Goal: Subscribe to service/newsletter

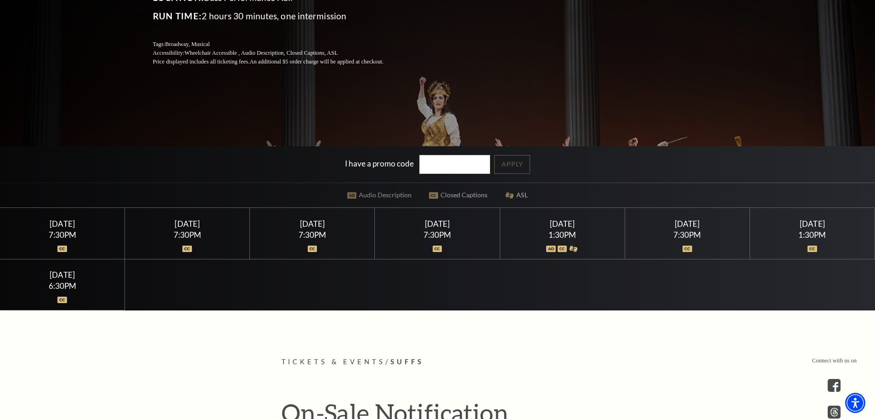
scroll to position [184, 0]
click at [687, 222] on div "[DATE]" at bounding box center [687, 223] width 103 height 10
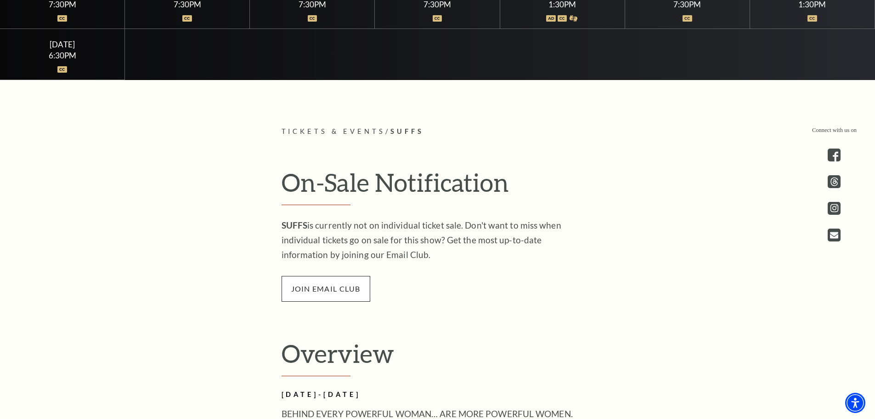
scroll to position [368, 0]
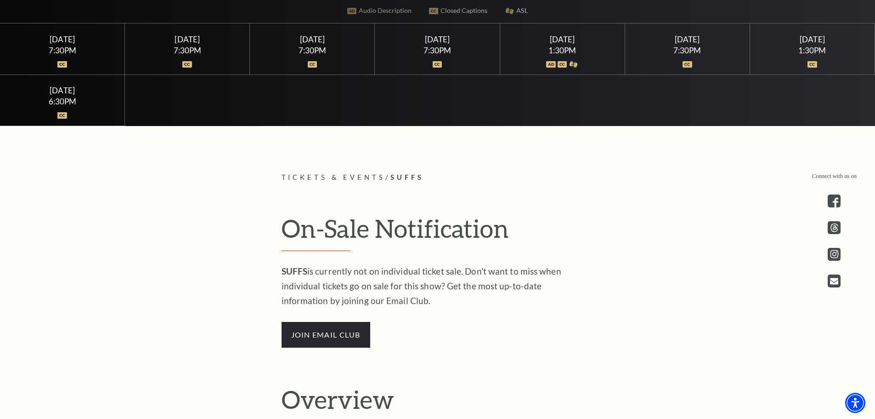
click at [335, 291] on p "SUFFS is currently not on individual ticket sale. Don't want to miss when indiv…" at bounding box center [431, 286] width 299 height 44
drag, startPoint x: 330, startPoint y: 317, endPoint x: 330, endPoint y: 335, distance: 17.9
click at [330, 320] on div "SUFFS is currently not on individual ticket sale. Don't want to miss when indiv…" at bounding box center [431, 306] width 299 height 84
click at [330, 335] on span "join email club" at bounding box center [326, 335] width 89 height 26
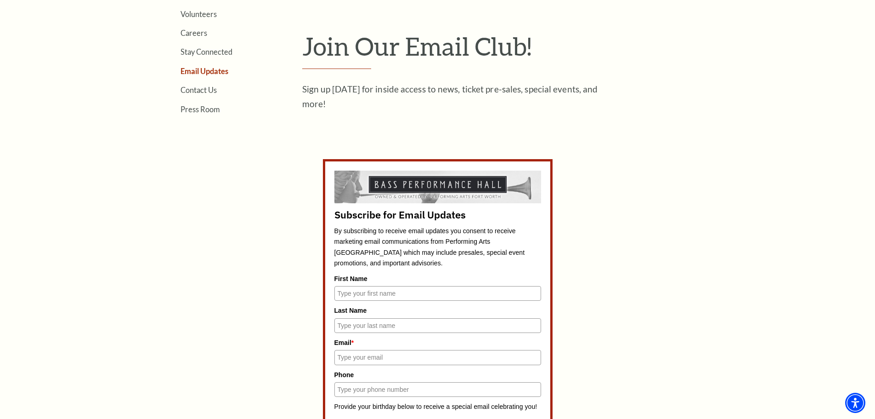
scroll to position [322, 0]
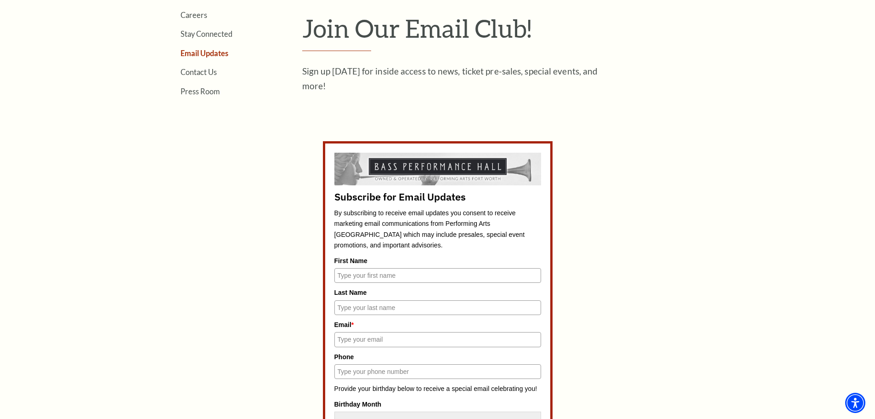
click at [388, 277] on input "First Name" at bounding box center [438, 275] width 207 height 15
type input "Janine"
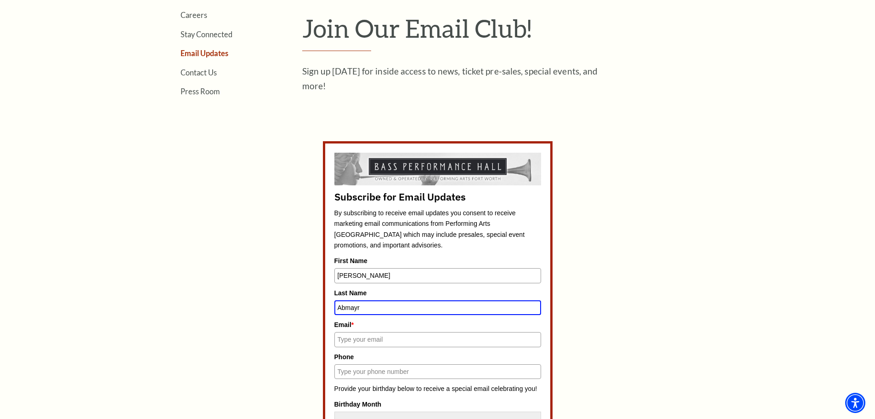
type input "Abmayr"
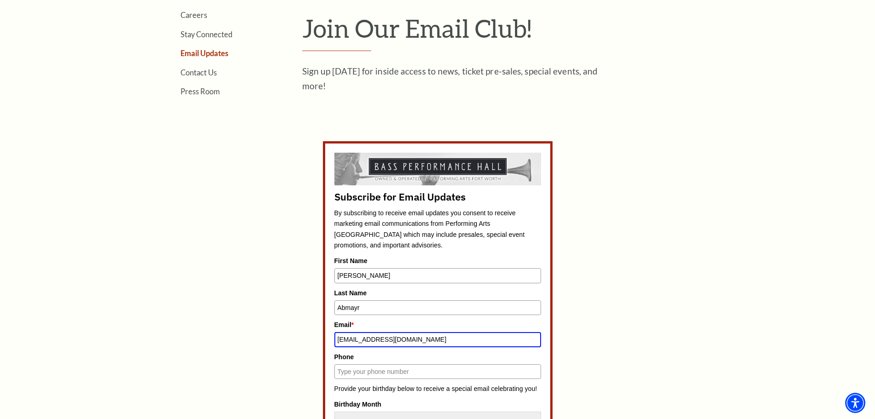
type input "j9abmayr@yahoo.com"
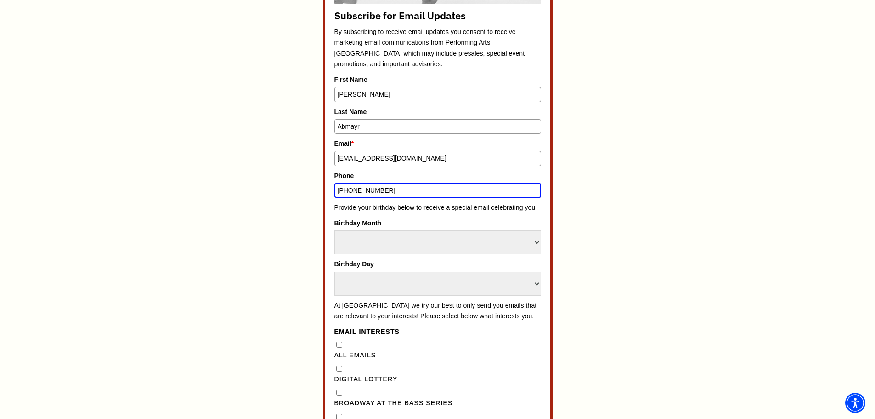
scroll to position [547, 0]
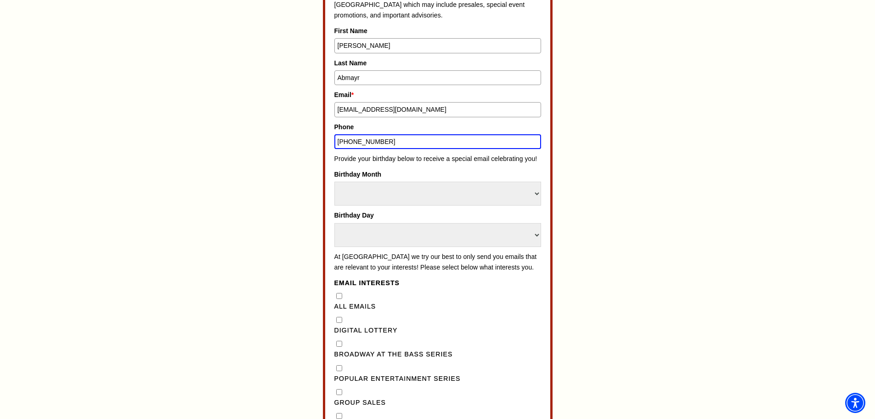
type input "832-906-5852"
click at [397, 190] on select "Select Month January February March April May June July August September Octobe…" at bounding box center [438, 193] width 207 height 24
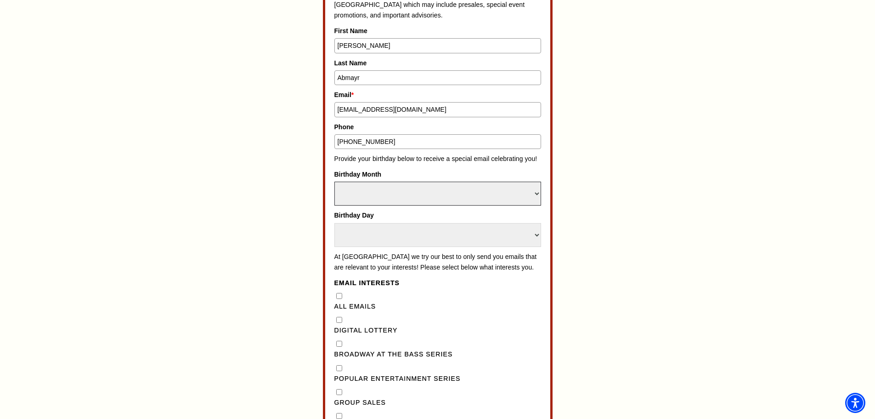
select select "July"
click at [335, 181] on select "Select Month January February March April May June July August September Octobe…" at bounding box center [438, 193] width 207 height 24
click at [364, 235] on select "Select Day 1 2 3 4 5 6 7 8 9 10 11 12 13 14 15 16 17 18 19 20 21 22 23 24" at bounding box center [438, 235] width 207 height 24
select select "30"
click at [335, 223] on select "Select Day 1 2 3 4 5 6 7 8 9 10 11 12 13 14 15 16 17 18 19 20 21 22 23 24" at bounding box center [438, 235] width 207 height 24
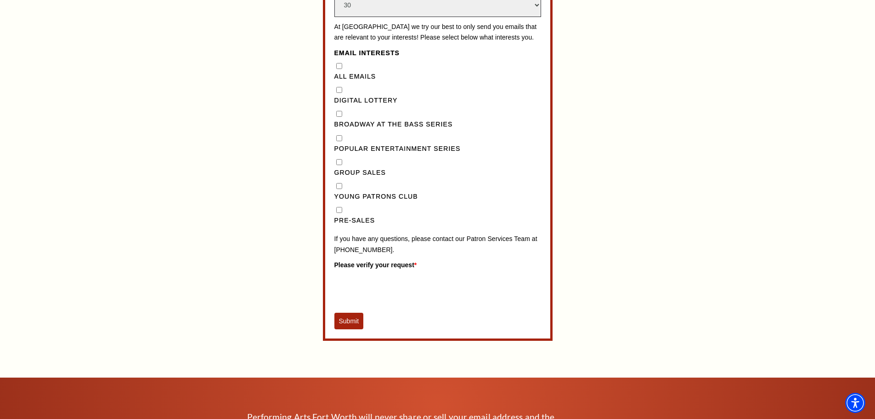
scroll to position [823, 0]
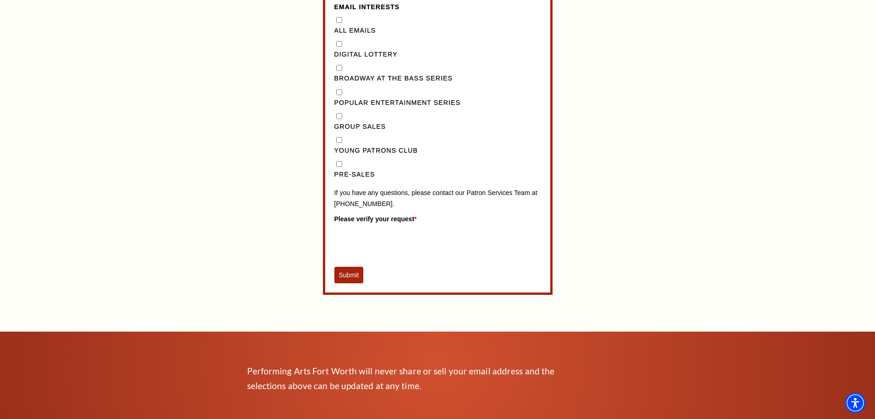
click at [342, 283] on button "Submit" at bounding box center [349, 275] width 29 height 17
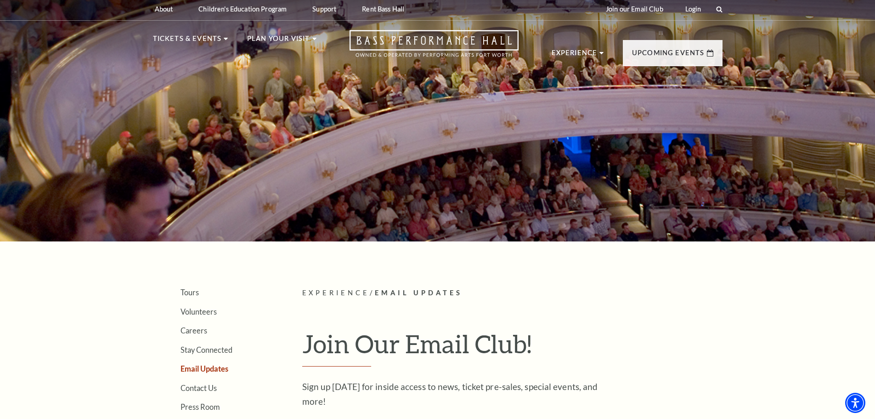
scroll to position [0, 0]
